Goal: Transaction & Acquisition: Book appointment/travel/reservation

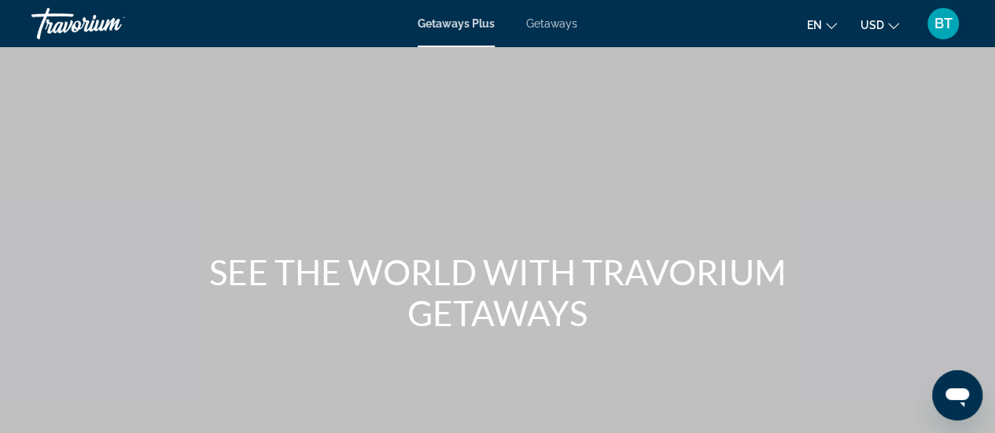
click at [549, 24] on span "Getaways" at bounding box center [551, 23] width 51 height 13
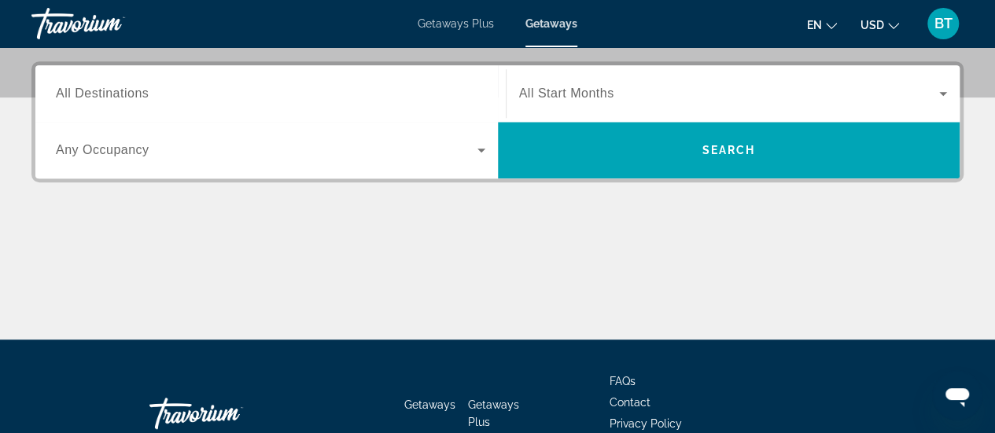
scroll to position [358, 0]
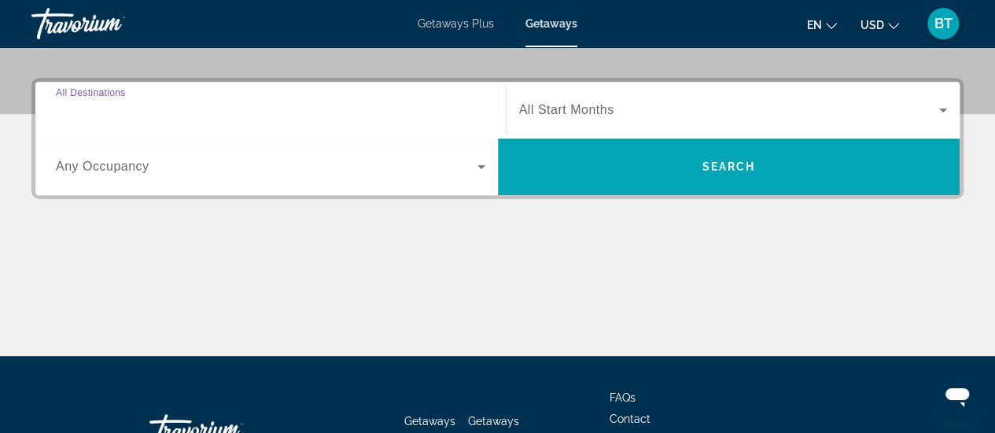
click at [156, 114] on input "Destination All Destinations" at bounding box center [271, 110] width 430 height 19
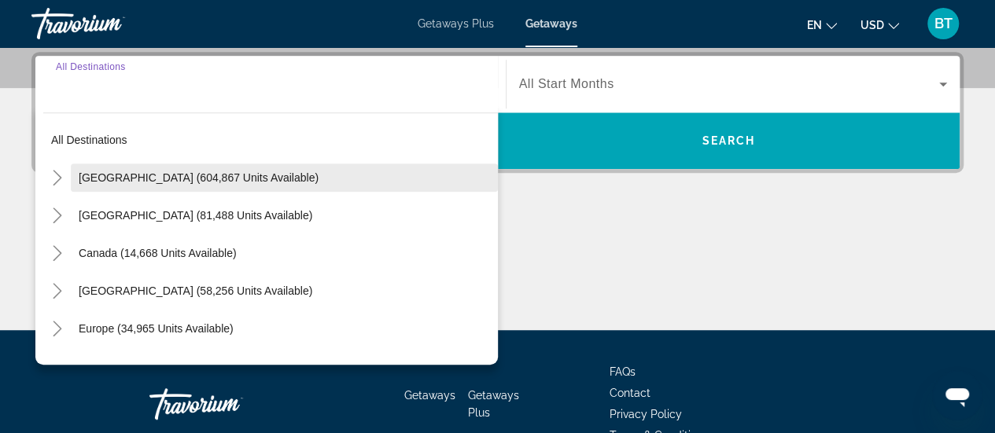
click at [190, 179] on span "[GEOGRAPHIC_DATA] (604,867 units available)" at bounding box center [199, 178] width 240 height 13
type input "**********"
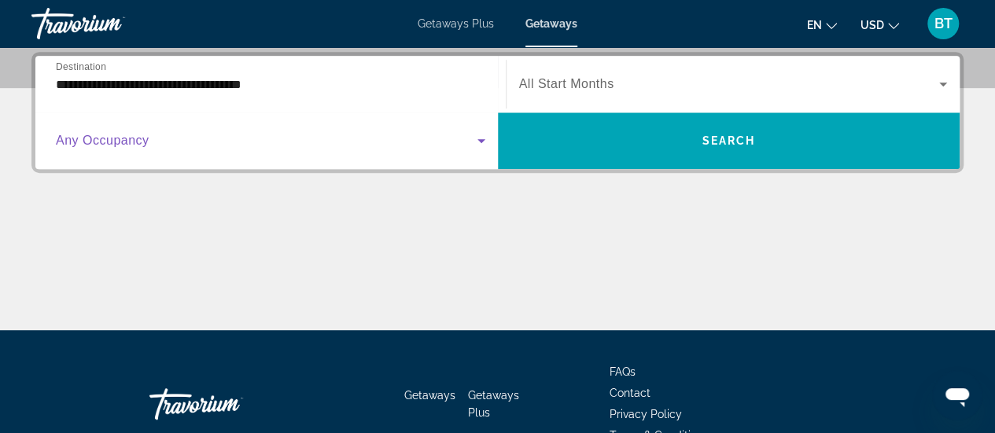
click at [483, 142] on icon "Search widget" at bounding box center [481, 140] width 19 height 19
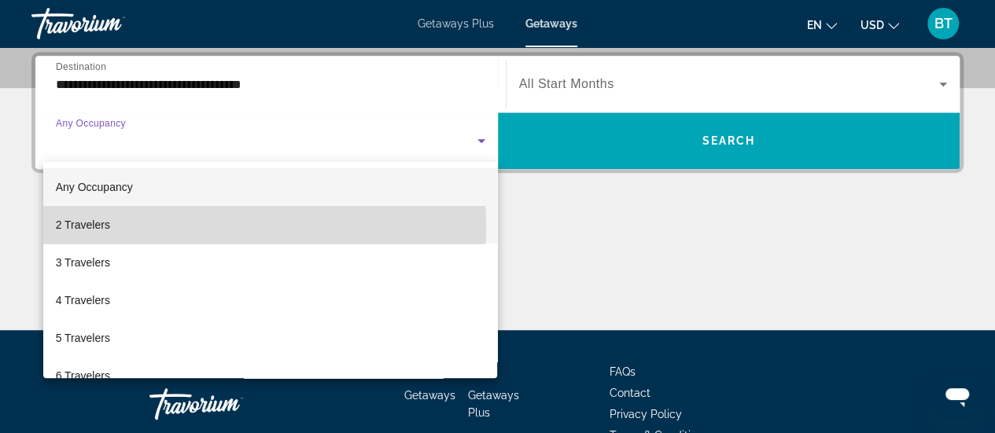
click at [110, 226] on mat-option "2 Travelers" at bounding box center [270, 225] width 455 height 38
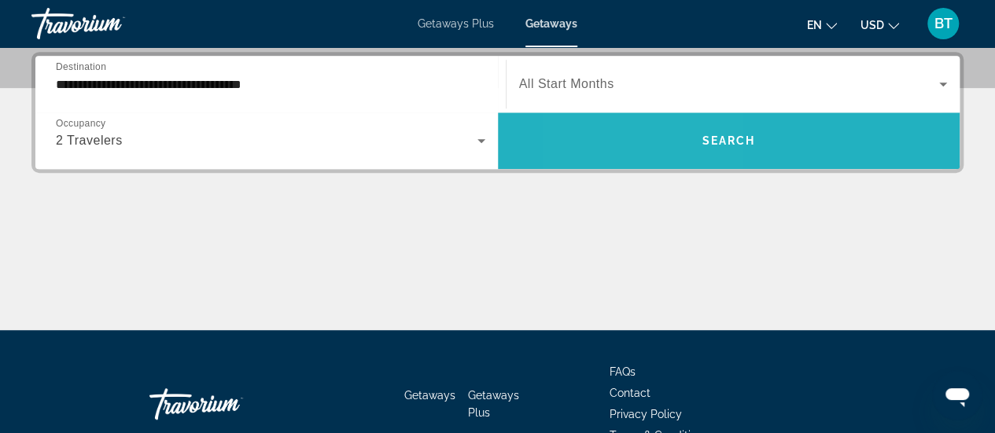
click at [652, 152] on span "Search widget" at bounding box center [729, 141] width 463 height 38
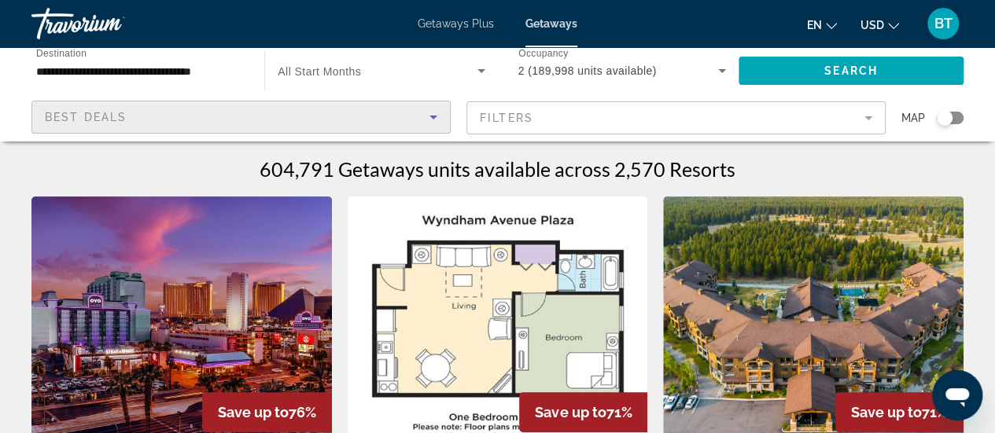
click at [101, 117] on span "Best Deals" at bounding box center [86, 117] width 82 height 13
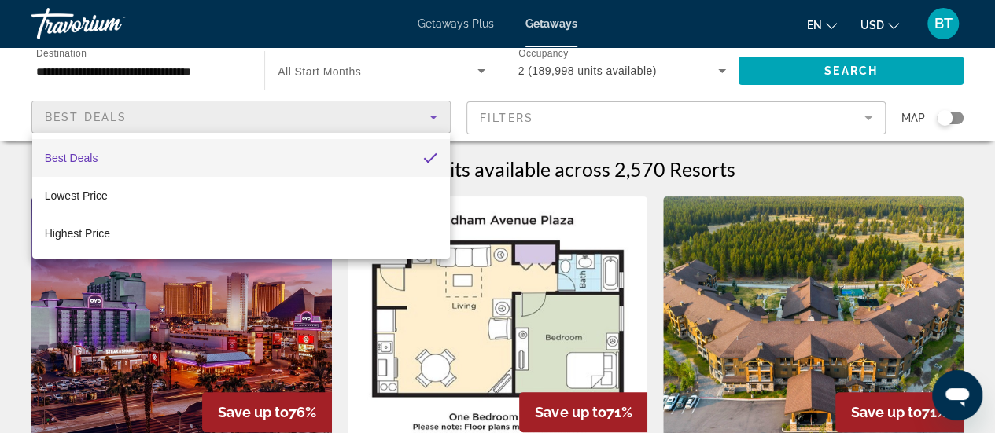
click at [122, 119] on div at bounding box center [497, 216] width 995 height 433
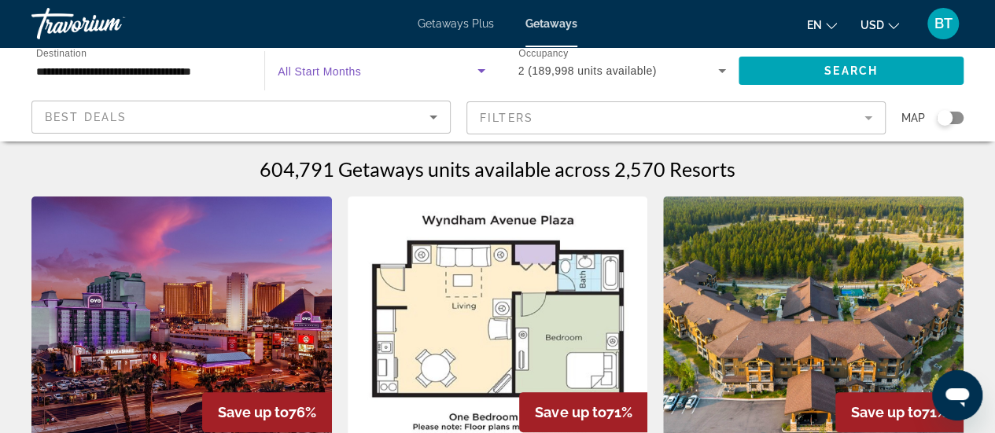
click at [485, 71] on icon "Search widget" at bounding box center [481, 70] width 19 height 19
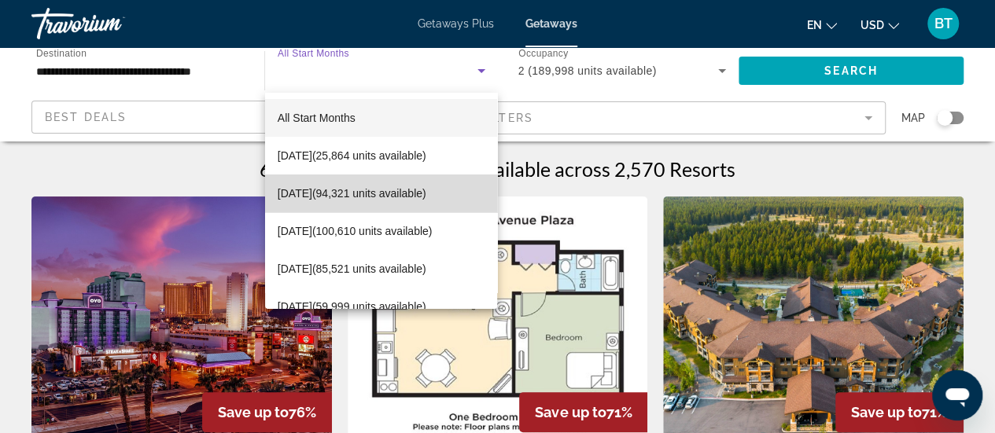
click at [426, 198] on span "[DATE] (94,321 units available)" at bounding box center [352, 193] width 149 height 19
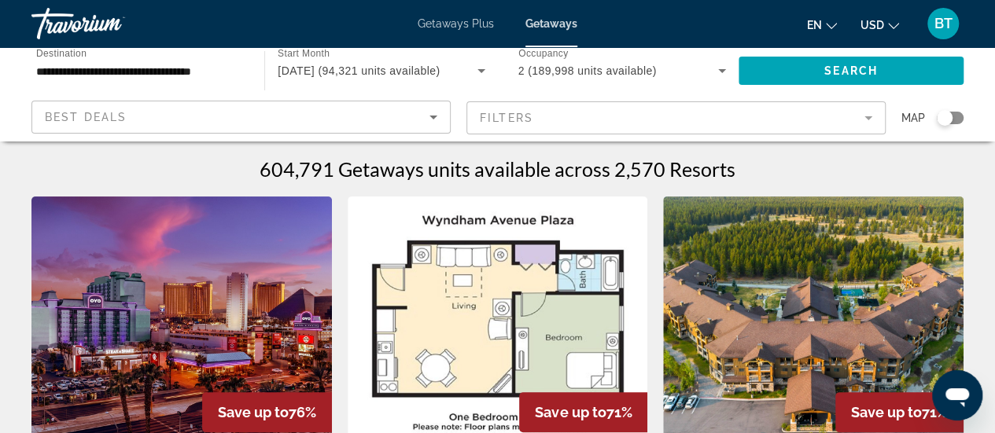
click at [871, 118] on mat-form-field "Filters" at bounding box center [676, 117] width 419 height 33
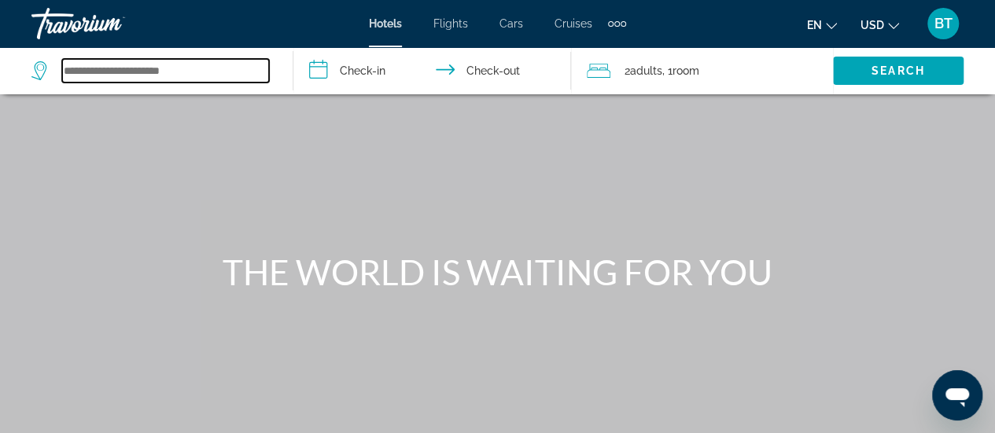
click at [185, 70] on input "Search widget" at bounding box center [165, 71] width 207 height 24
type input "*"
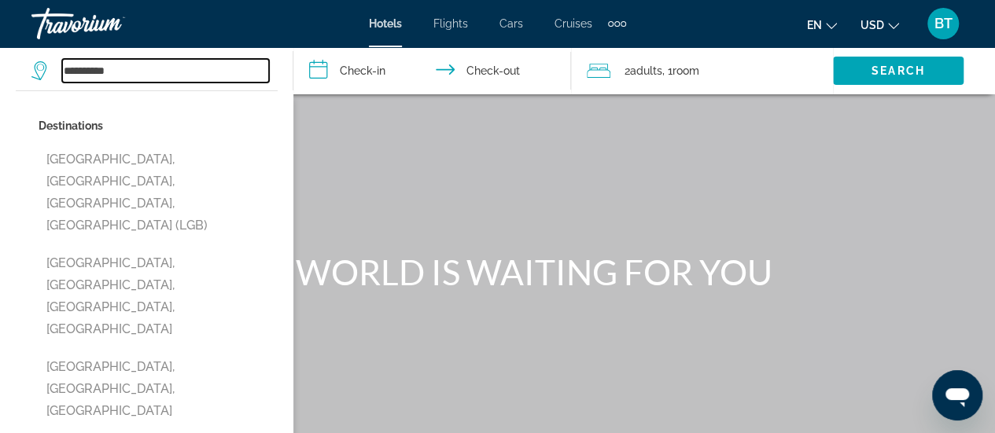
type input "**********"
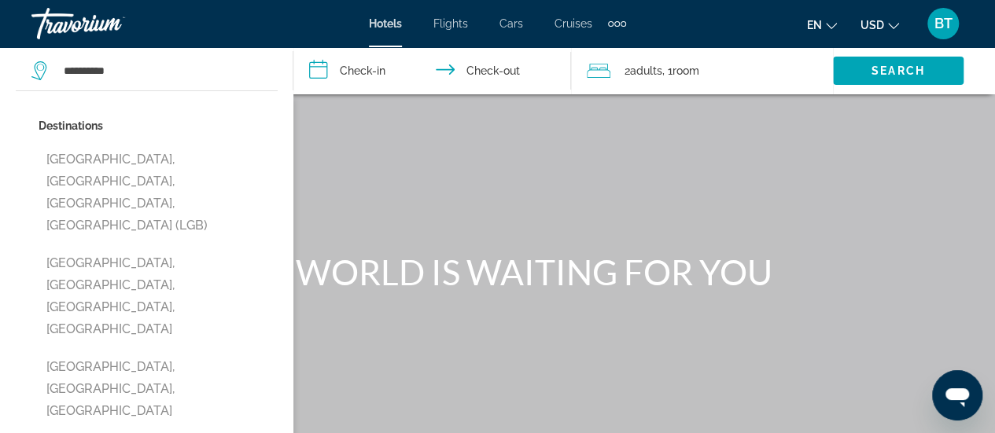
click at [389, 68] on input "**********" at bounding box center [435, 73] width 284 height 52
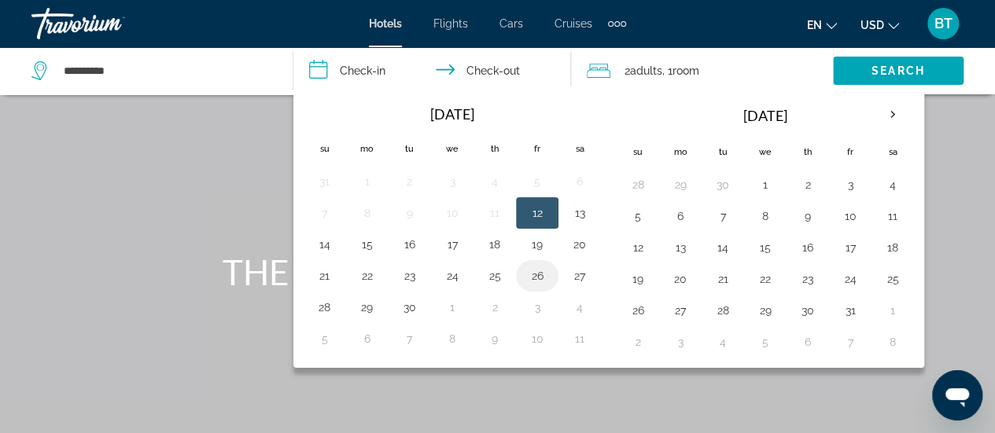
click at [536, 271] on button "26" at bounding box center [537, 276] width 25 height 22
click at [575, 271] on button "27" at bounding box center [579, 276] width 25 height 22
type input "**********"
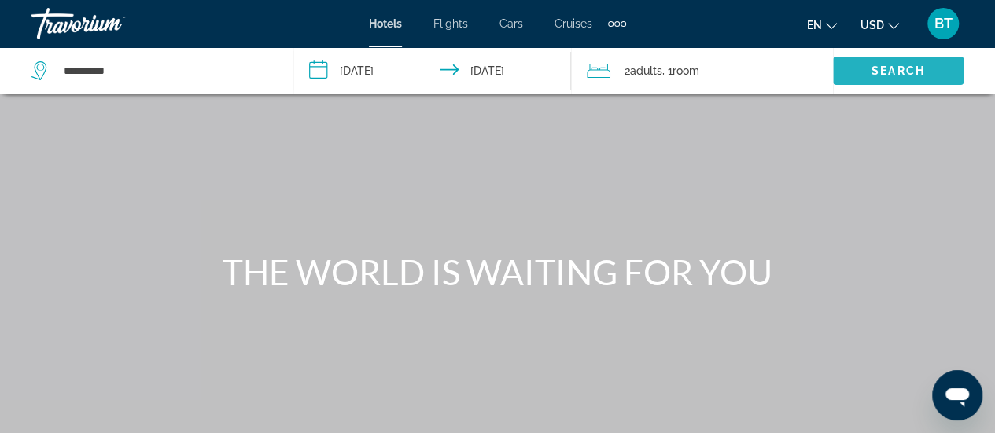
click at [914, 71] on span "Search" at bounding box center [898, 71] width 53 height 13
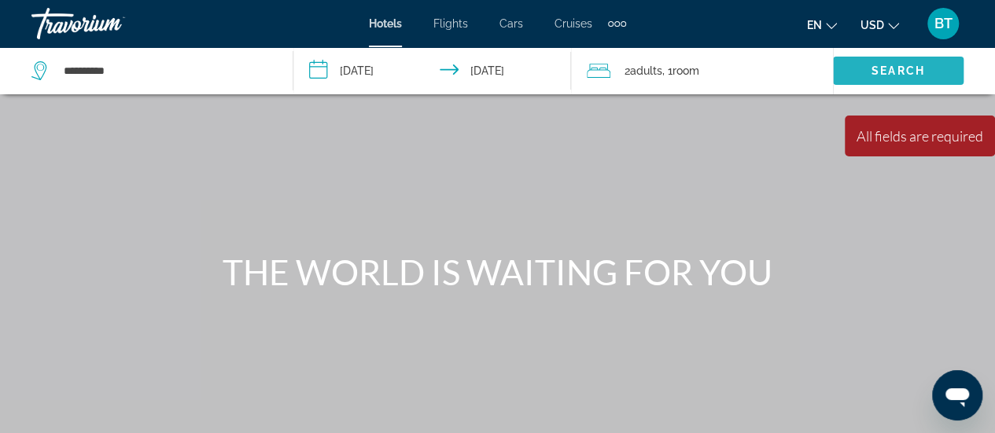
click at [909, 68] on span "Search" at bounding box center [898, 71] width 53 height 13
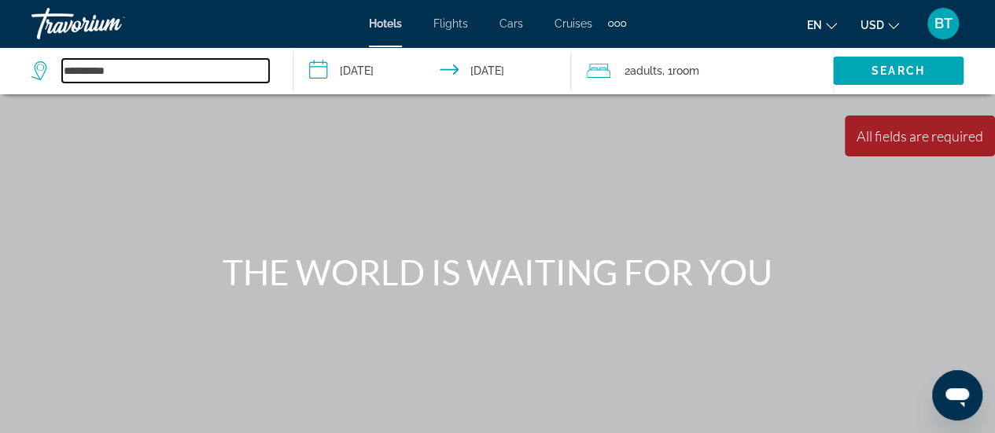
click at [130, 75] on input "**********" at bounding box center [165, 71] width 207 height 24
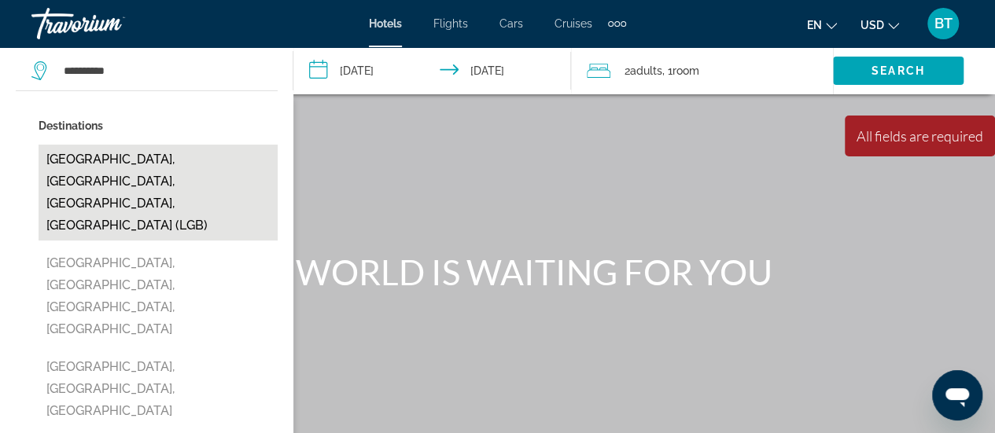
click at [217, 164] on button "Long Beach, Los Angeles, CA, United States (LGB)" at bounding box center [158, 193] width 239 height 96
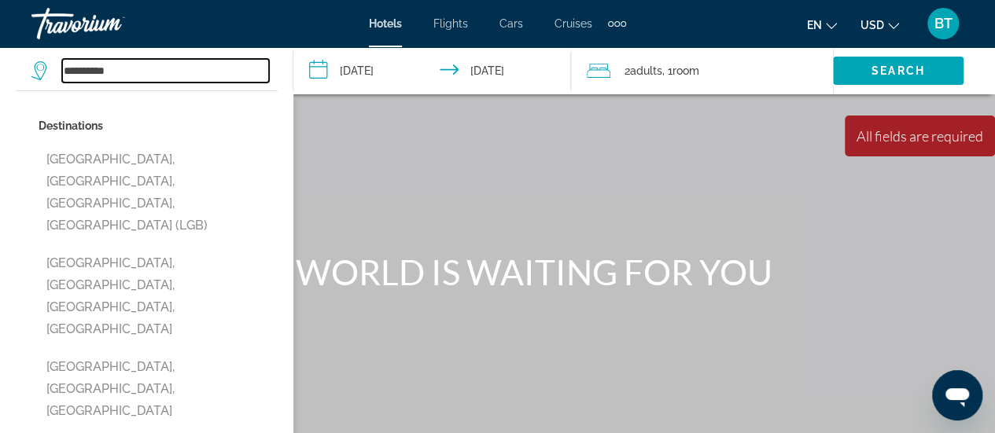
type input "**********"
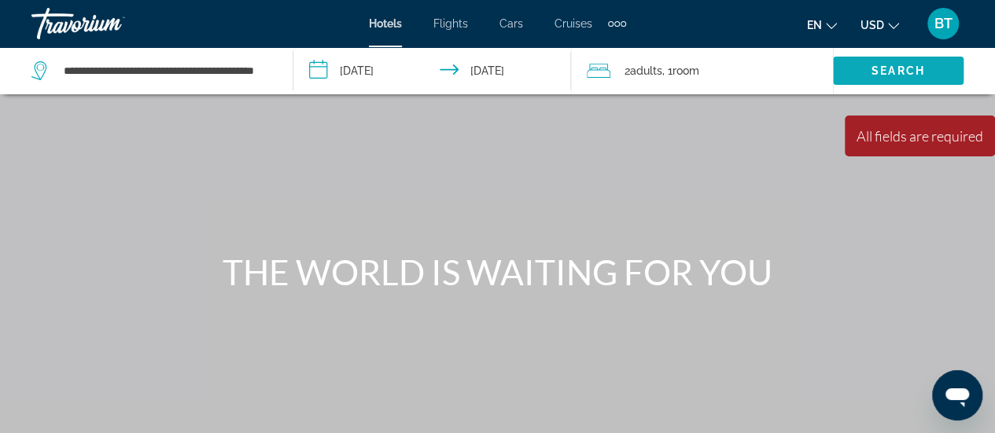
click at [944, 72] on span "Search widget" at bounding box center [898, 71] width 131 height 38
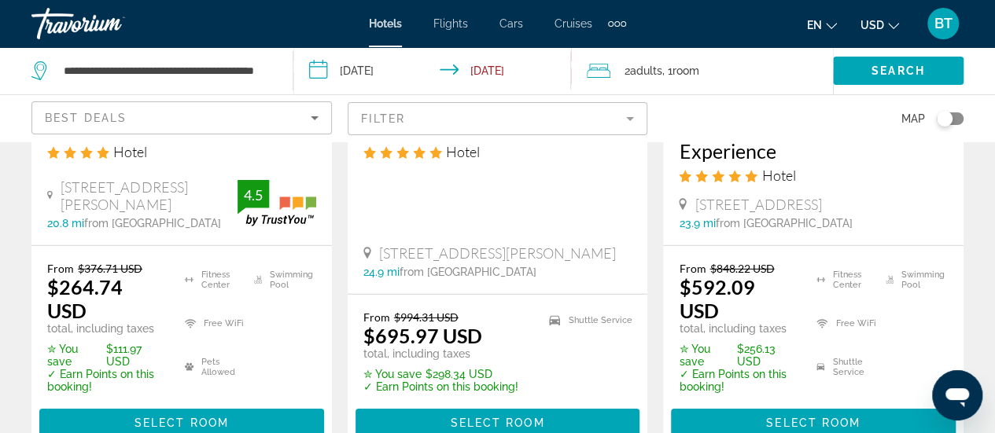
scroll to position [2310, 0]
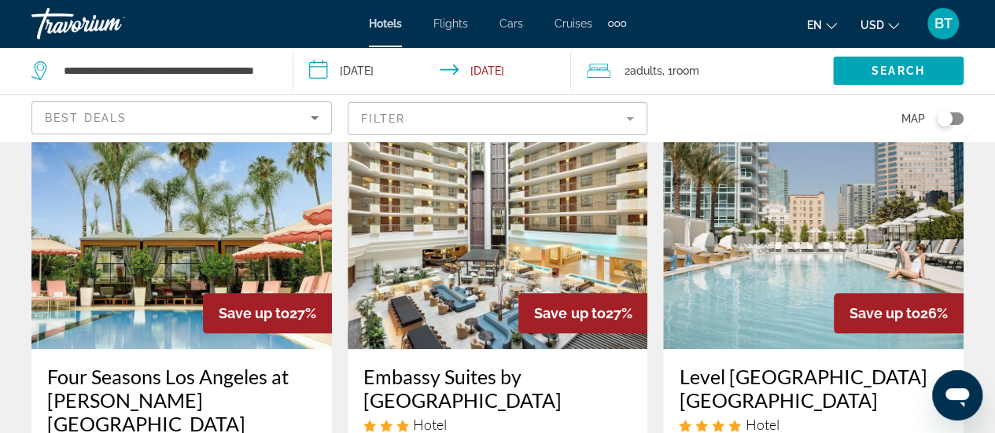
scroll to position [769, 0]
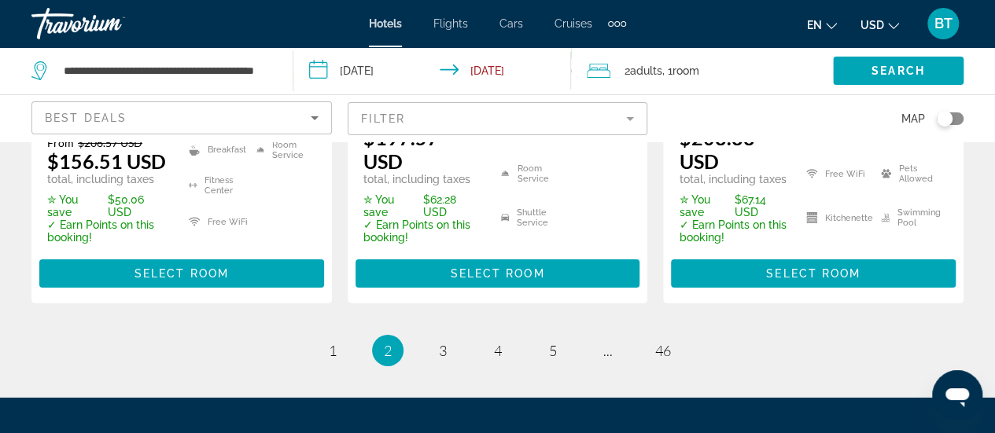
drag, startPoint x: 1000, startPoint y: 50, endPoint x: 37, endPoint y: 9, distance: 963.8
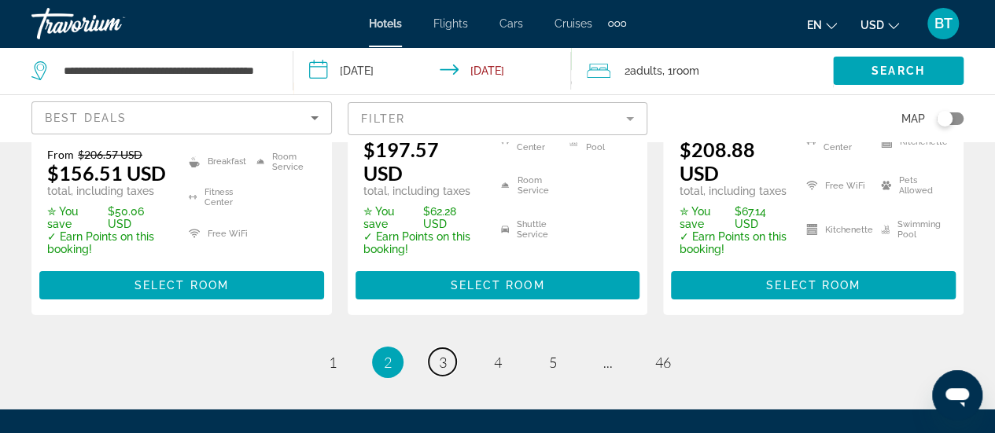
click at [444, 354] on span "3" at bounding box center [443, 362] width 8 height 17
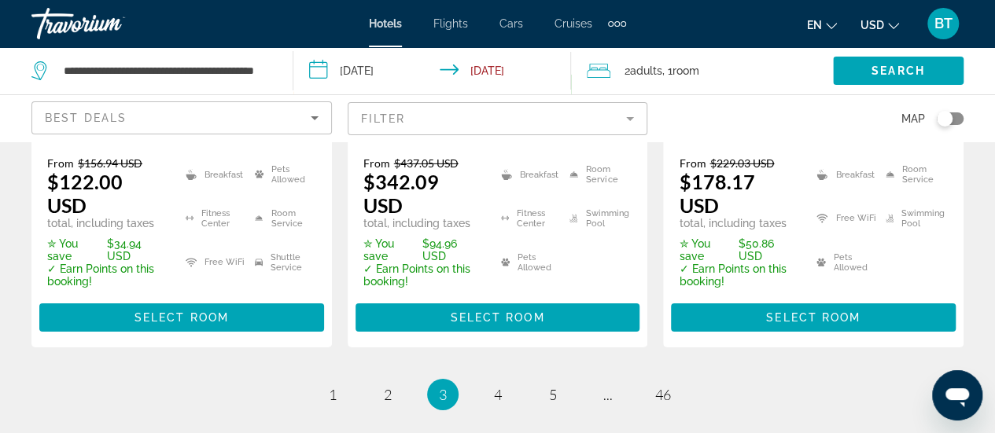
scroll to position [2458, 0]
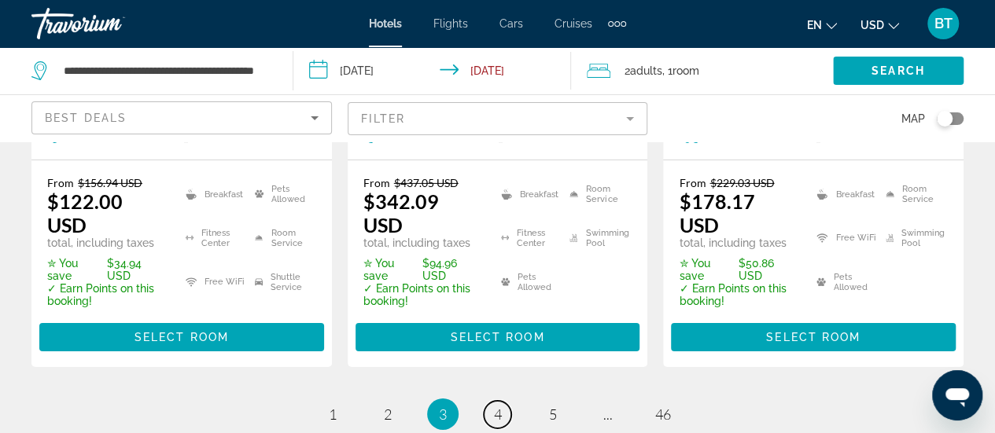
click at [498, 401] on link "page 4" at bounding box center [498, 415] width 28 height 28
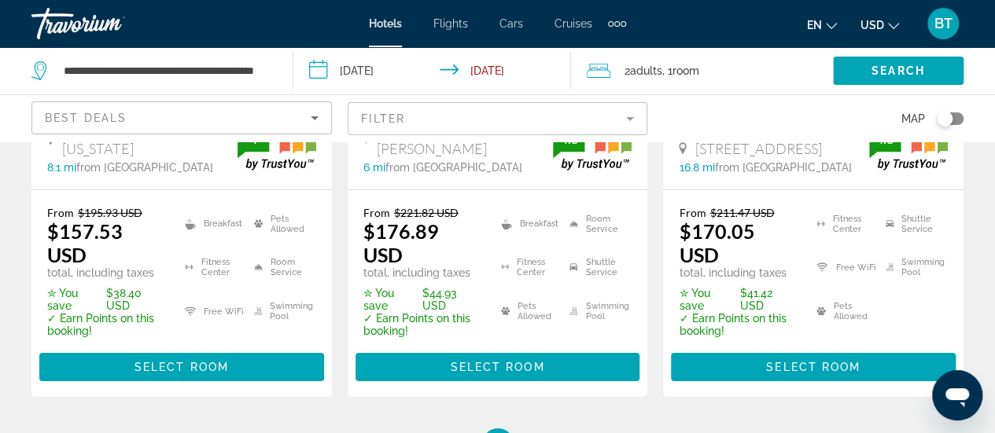
scroll to position [2444, 0]
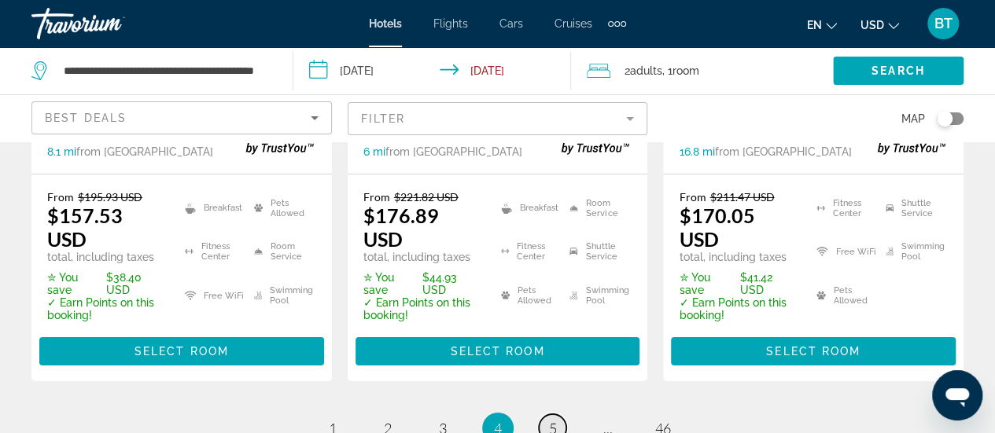
click at [545, 415] on link "page 5" at bounding box center [553, 429] width 28 height 28
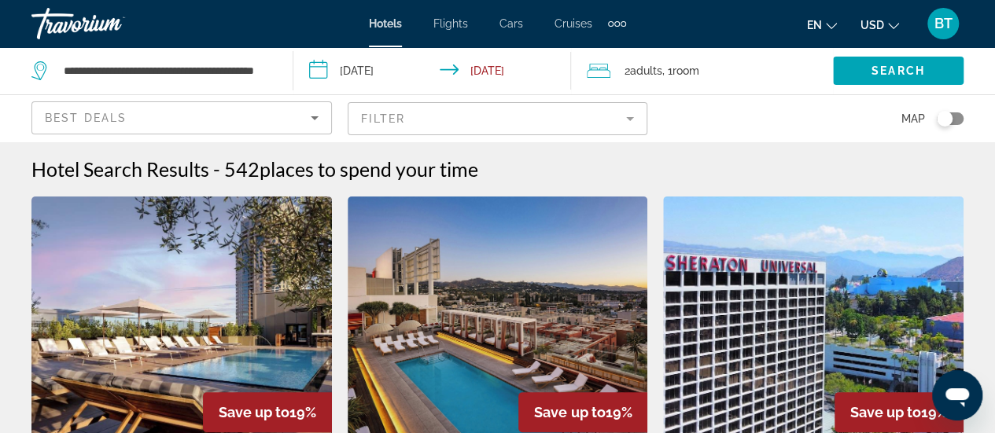
click at [634, 118] on mat-form-field "Filter" at bounding box center [498, 118] width 301 height 33
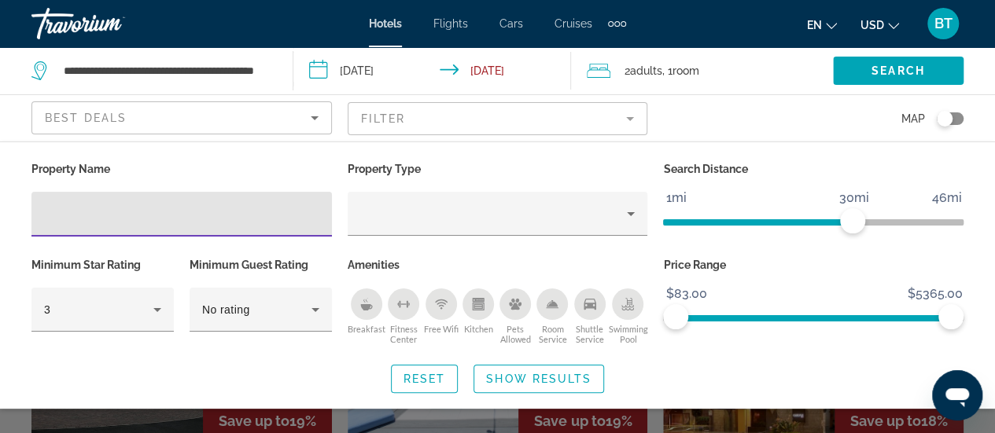
scroll to position [658, 0]
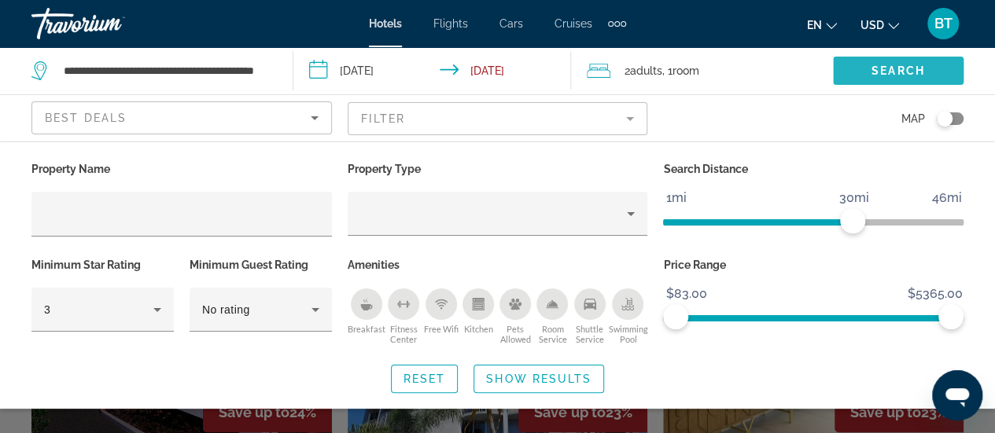
click at [908, 72] on span "Search" at bounding box center [898, 71] width 53 height 13
